Goal: Task Accomplishment & Management: Complete application form

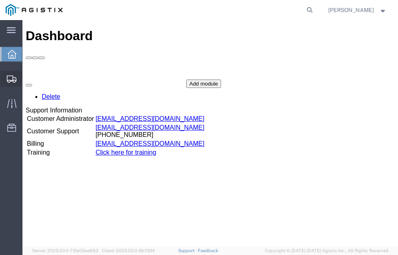
click at [0, 0] on span "Shipment Manager" at bounding box center [0, 0] width 0 height 0
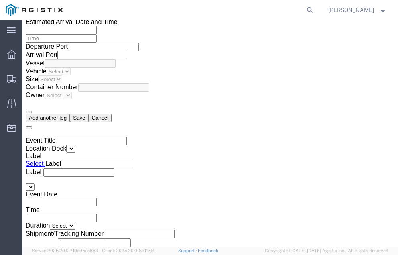
scroll to position [1313, 0]
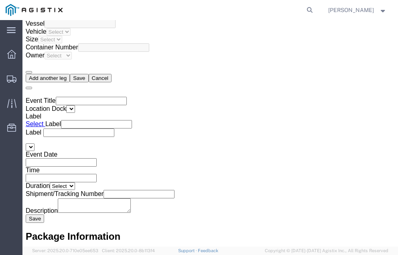
click link "Confirm"
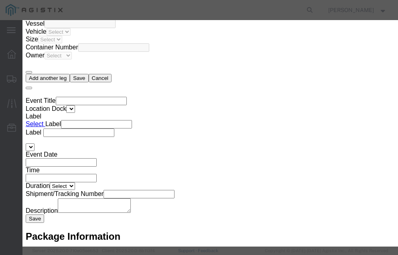
click input "checkbox"
checkbox input "true"
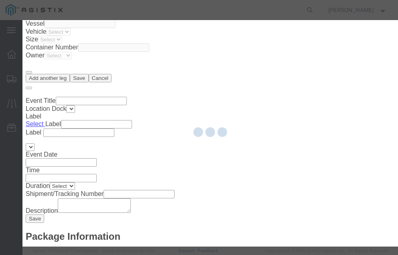
type input "[PERSON_NAME]"
type input "[PHONE_NUMBER]"
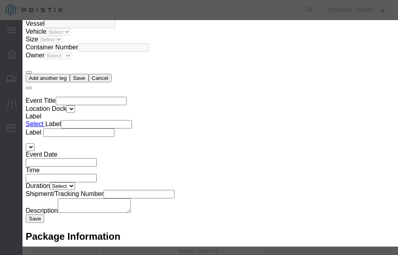
click input "text"
type input "56987026"
click button "Submit"
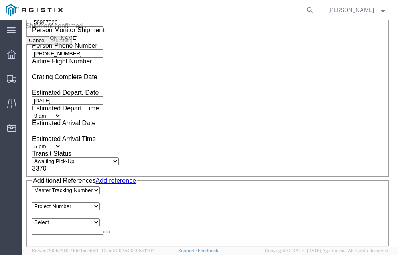
scroll to position [0, 0]
